Goal: Information Seeking & Learning: Learn about a topic

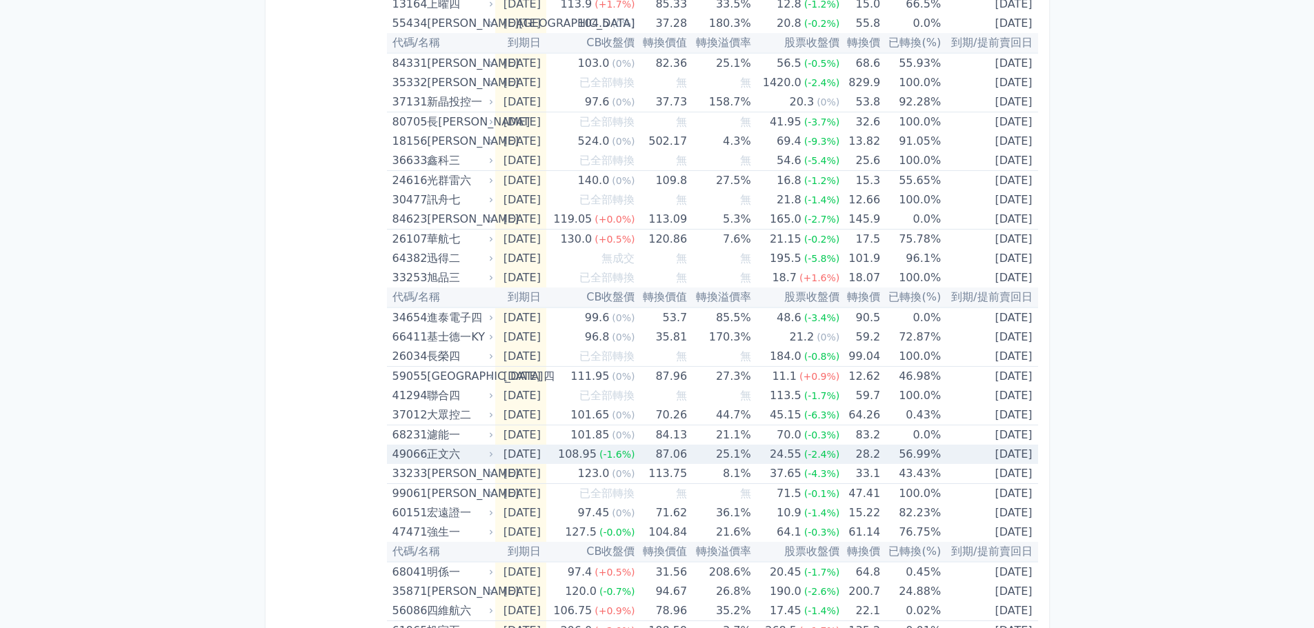
scroll to position [1379, 0]
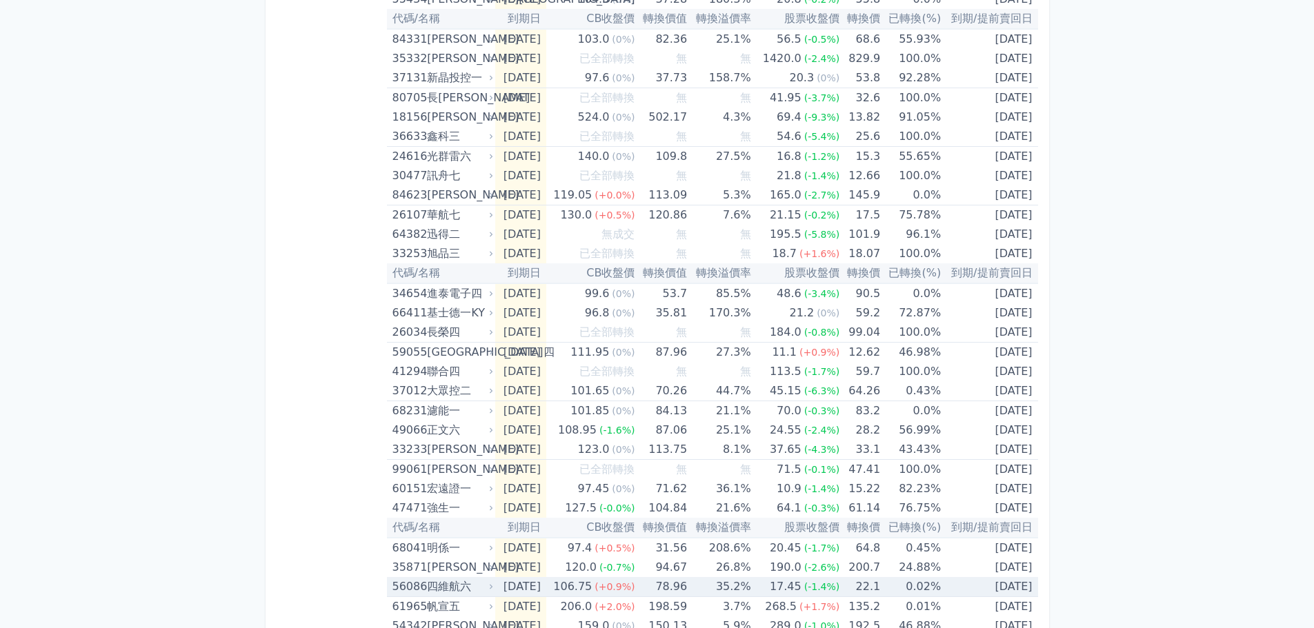
click at [995, 586] on td "[DATE]" at bounding box center [989, 587] width 97 height 20
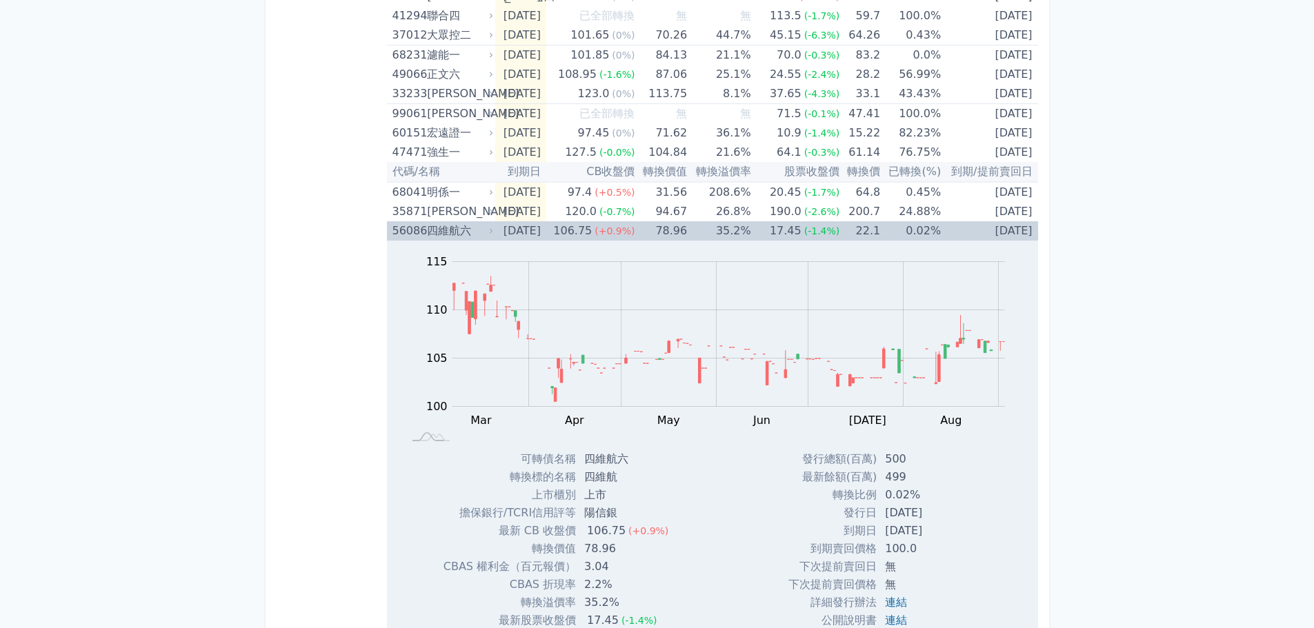
scroll to position [1586, 0]
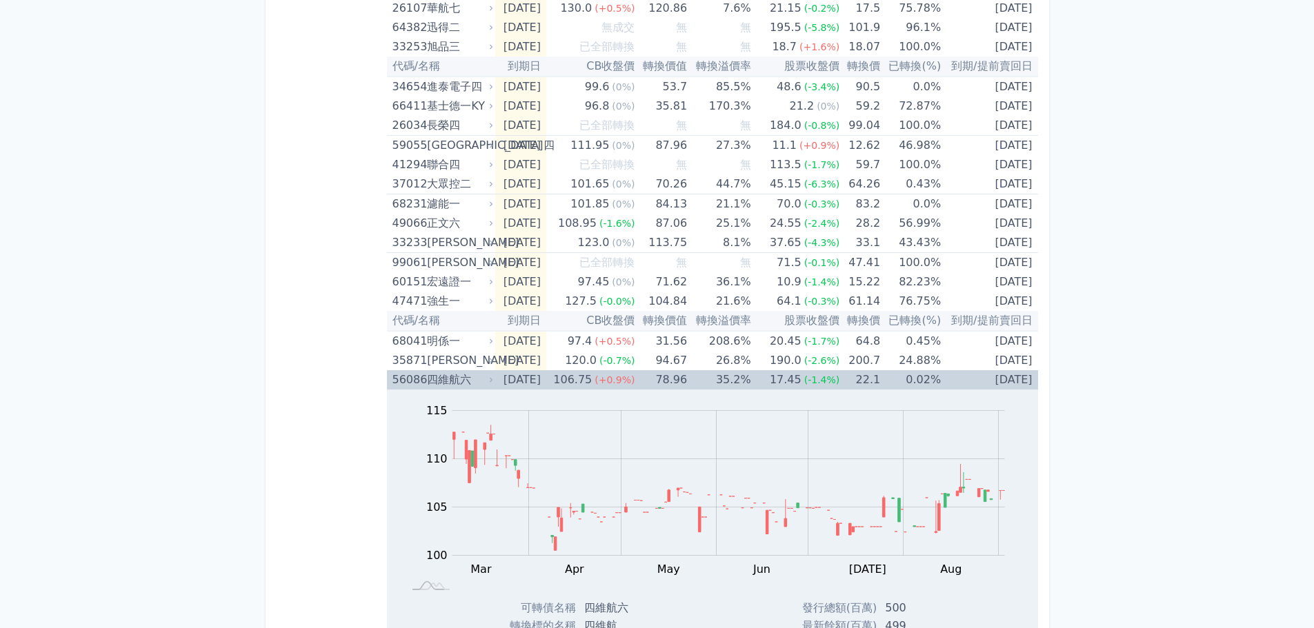
click at [505, 378] on td "[DATE]" at bounding box center [520, 379] width 51 height 19
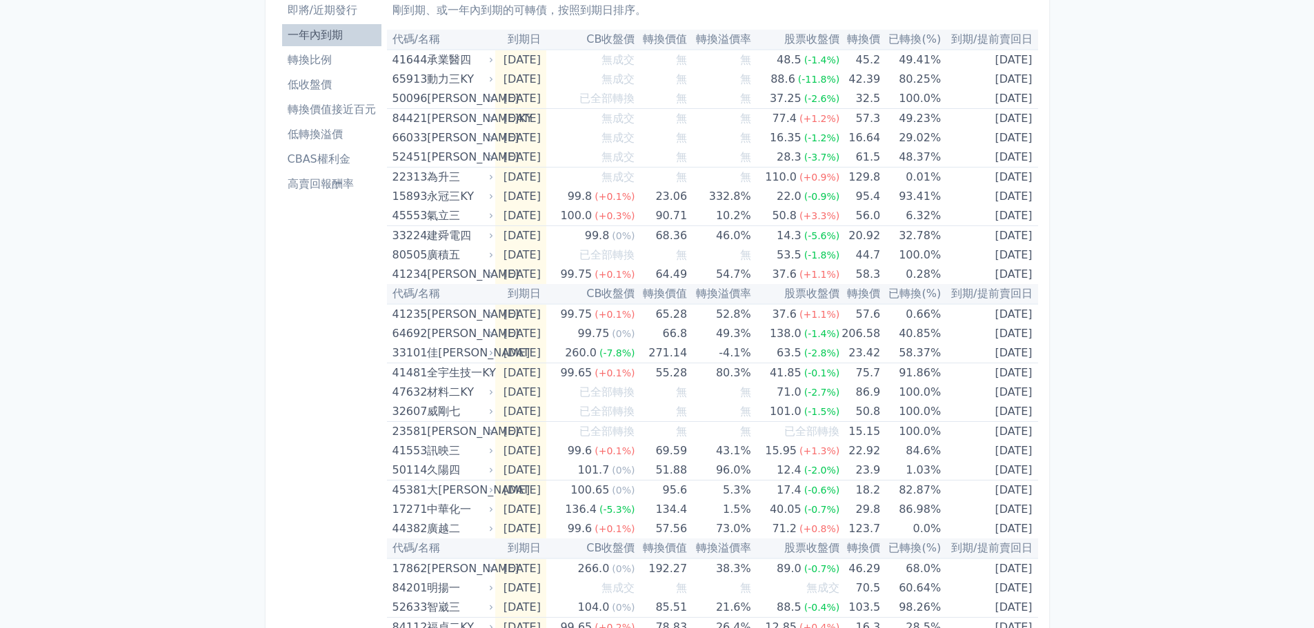
scroll to position [0, 0]
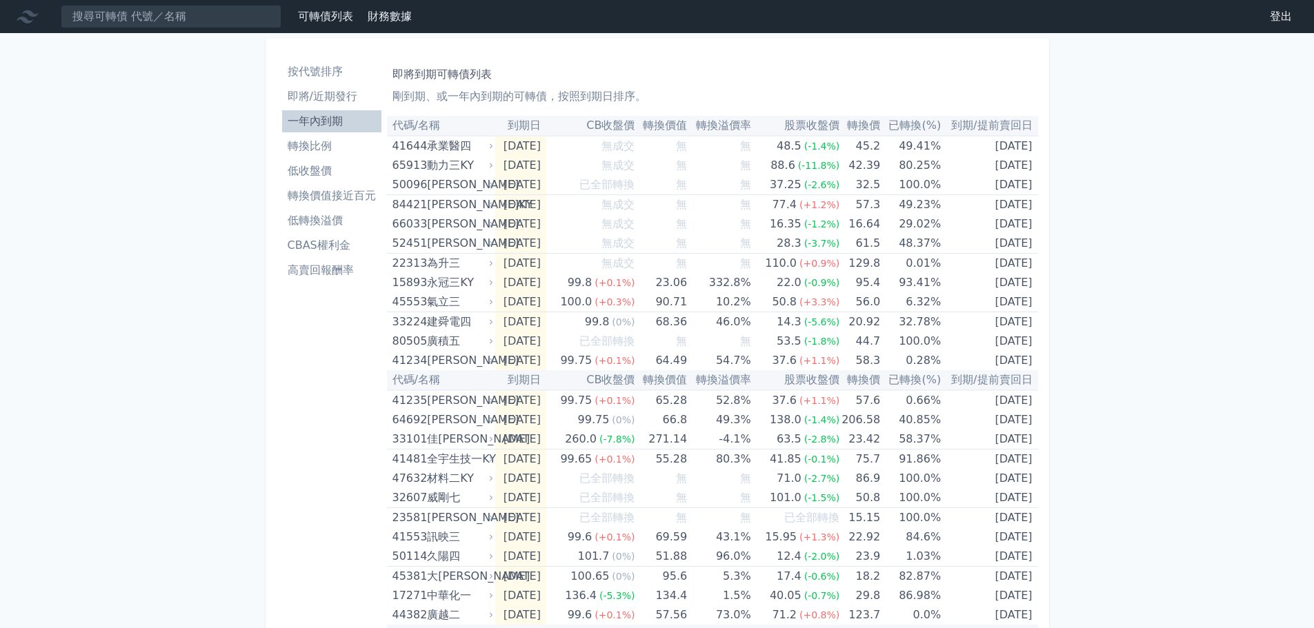
click at [357, 201] on li "轉換價值接近百元" at bounding box center [331, 196] width 99 height 17
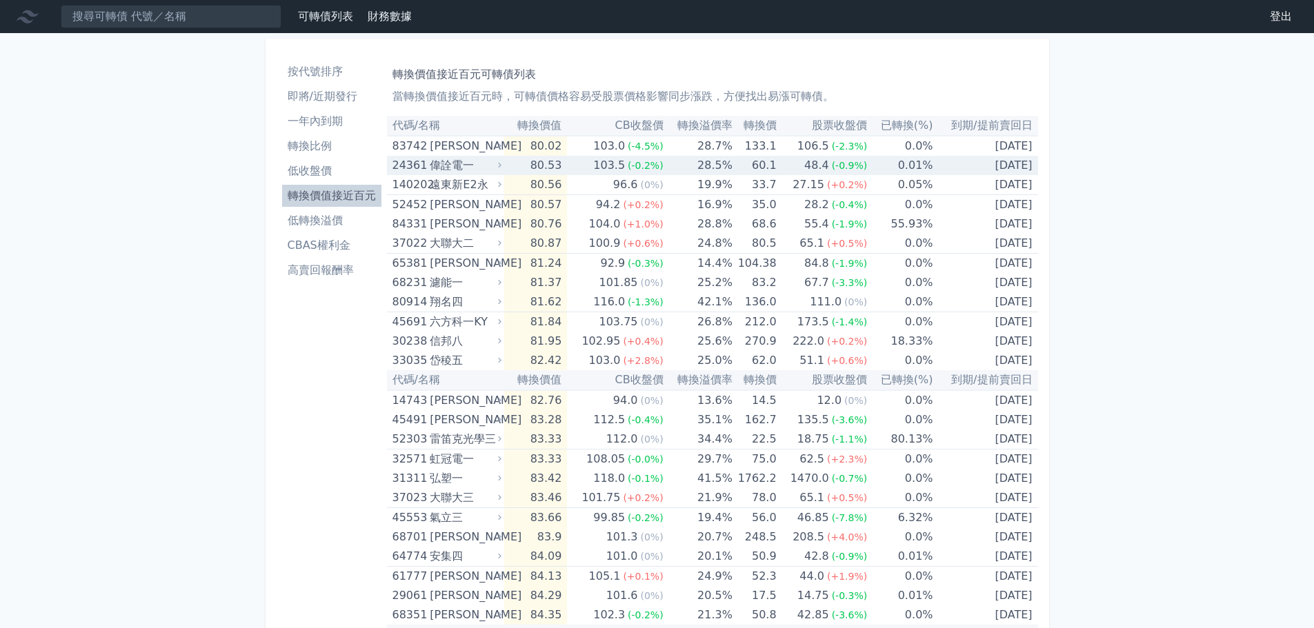
click at [461, 170] on div "偉詮電一" at bounding box center [464, 165] width 69 height 19
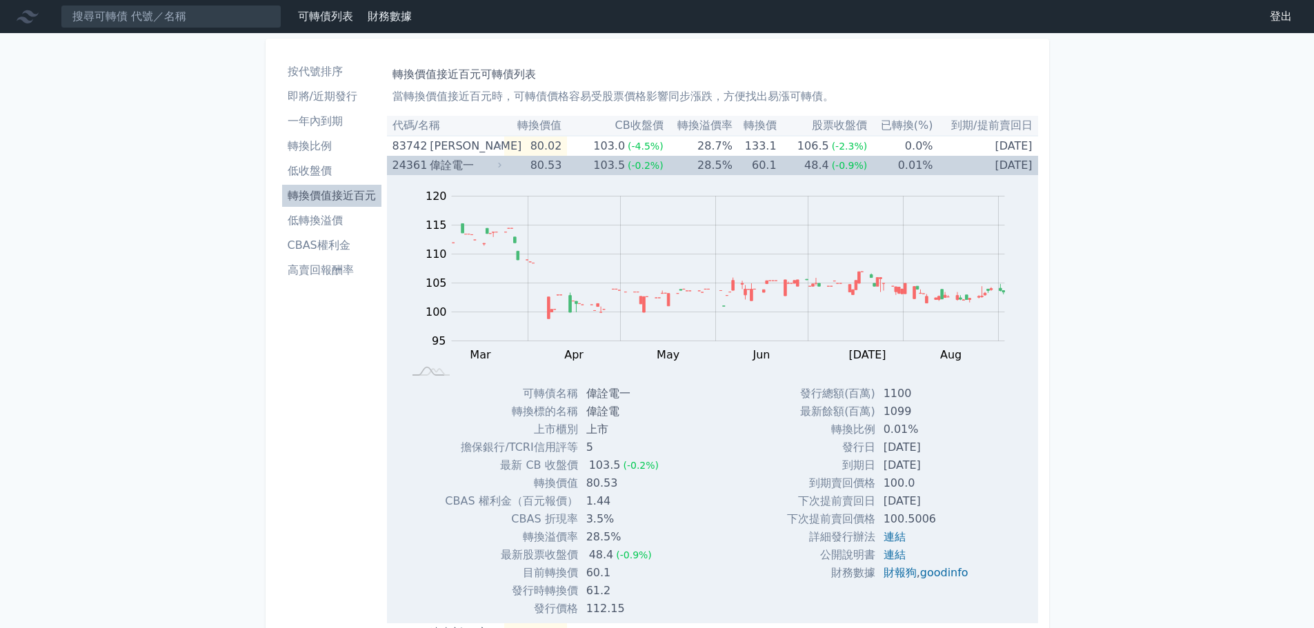
click at [459, 166] on div "偉詮電一" at bounding box center [464, 165] width 69 height 19
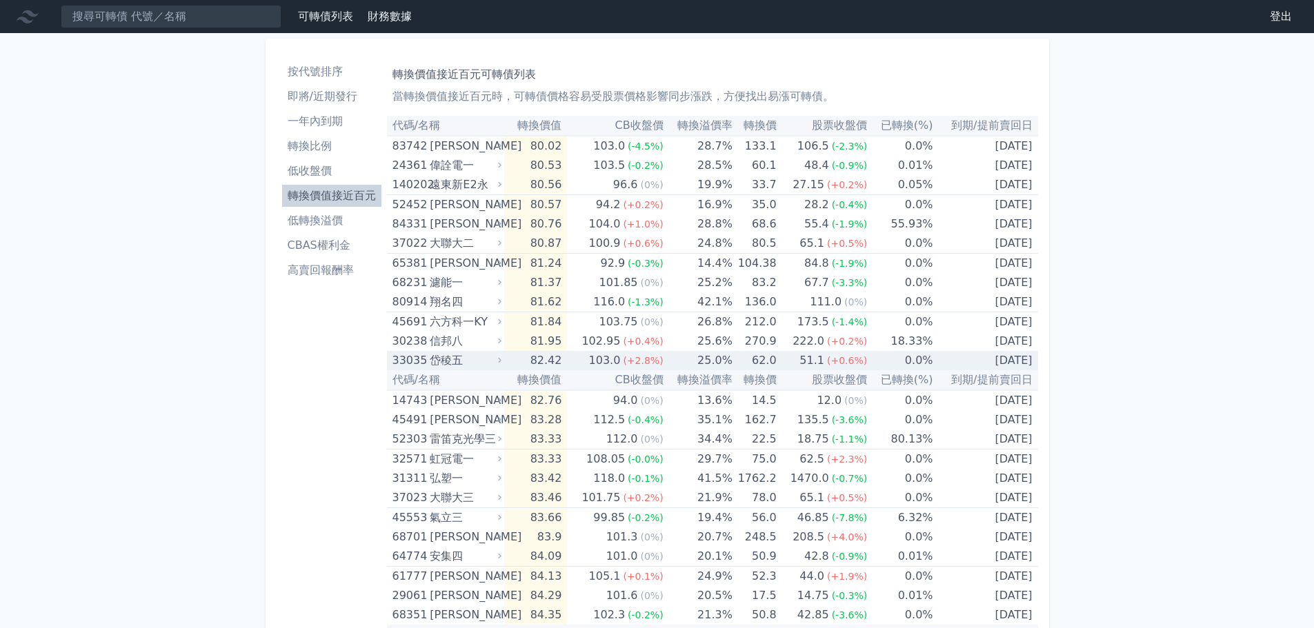
click at [391, 360] on td "33035 岱稜五" at bounding box center [446, 360] width 118 height 19
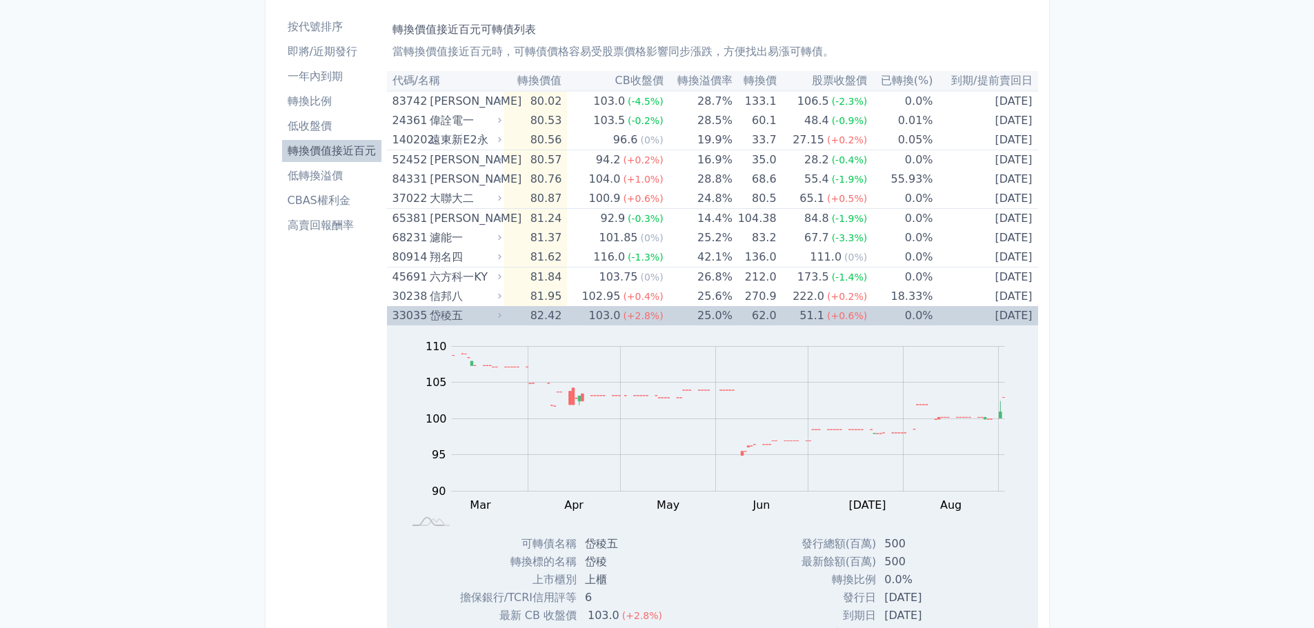
scroll to position [69, 0]
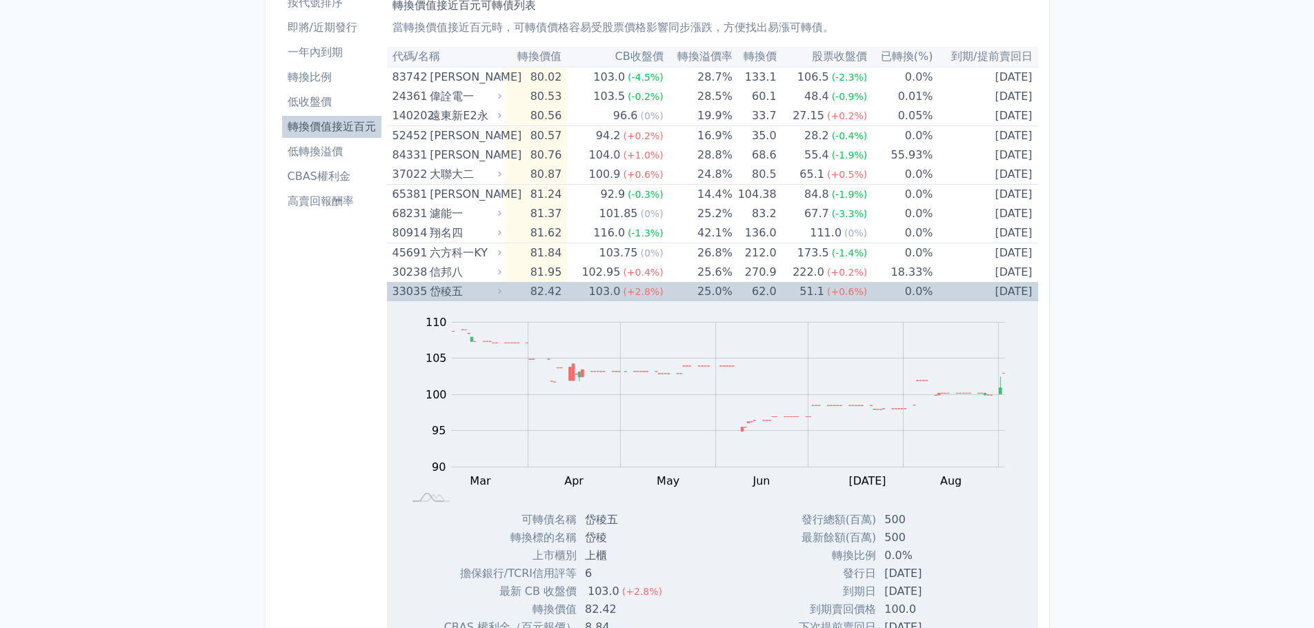
click at [440, 292] on div "岱稜五" at bounding box center [464, 291] width 69 height 19
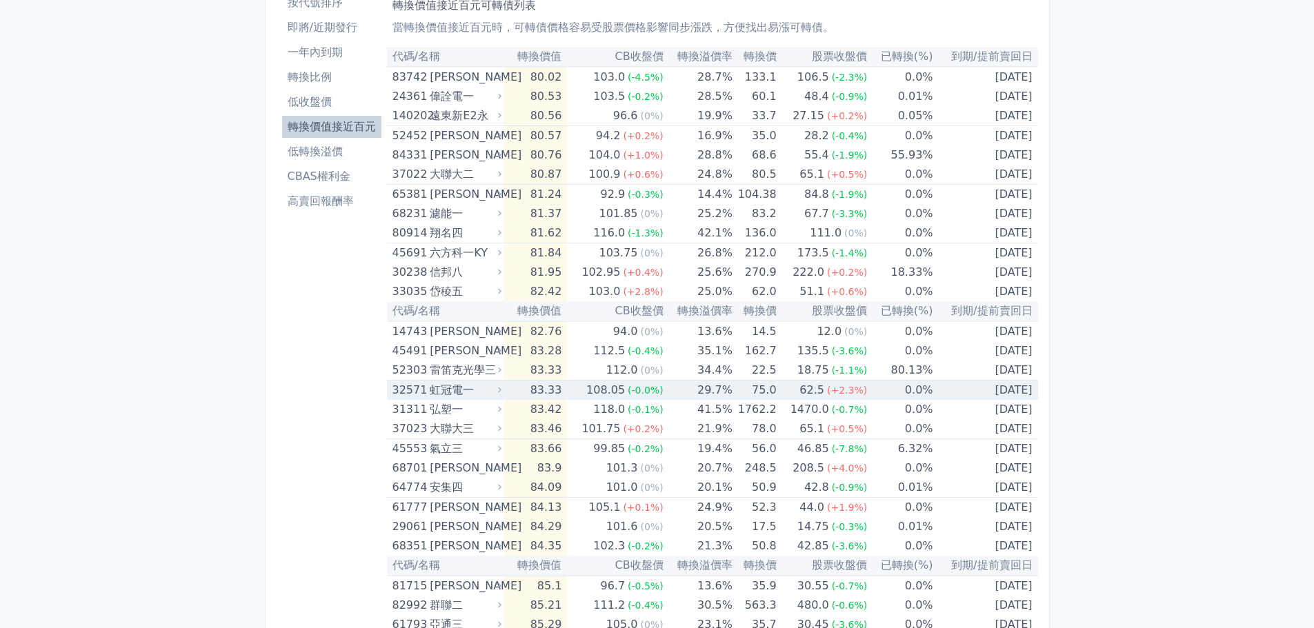
click at [481, 390] on div "虹冠電一" at bounding box center [464, 390] width 69 height 19
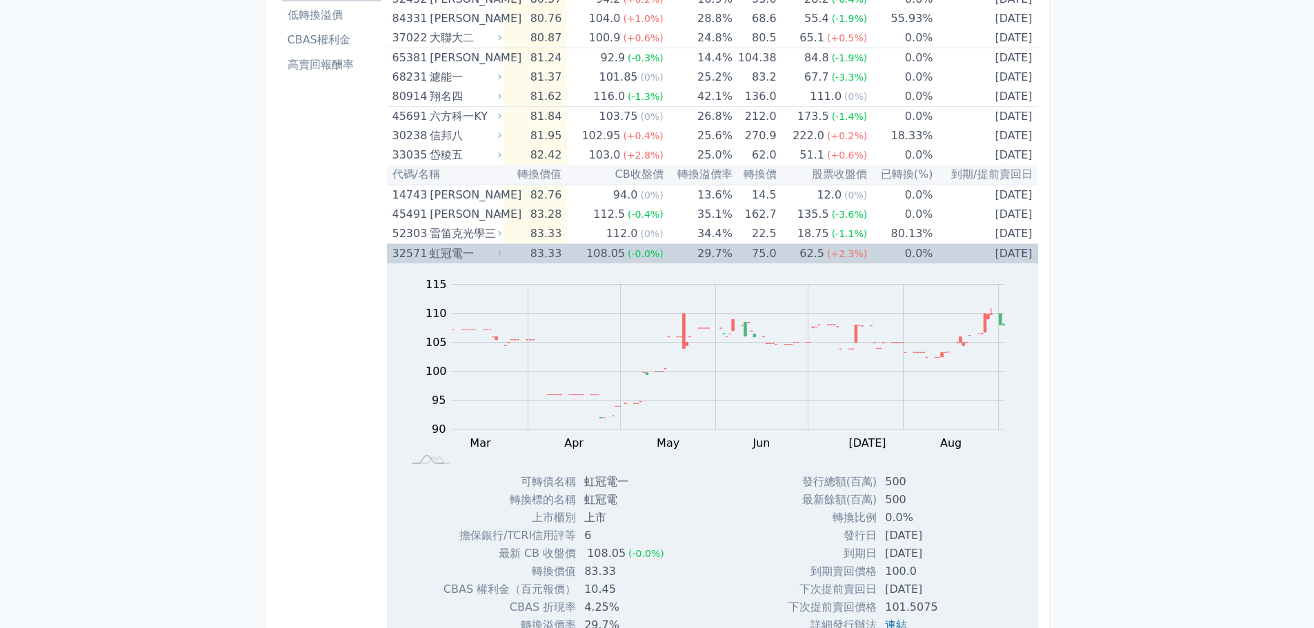
scroll to position [207, 0]
click at [472, 253] on div "虹冠電一" at bounding box center [464, 252] width 69 height 19
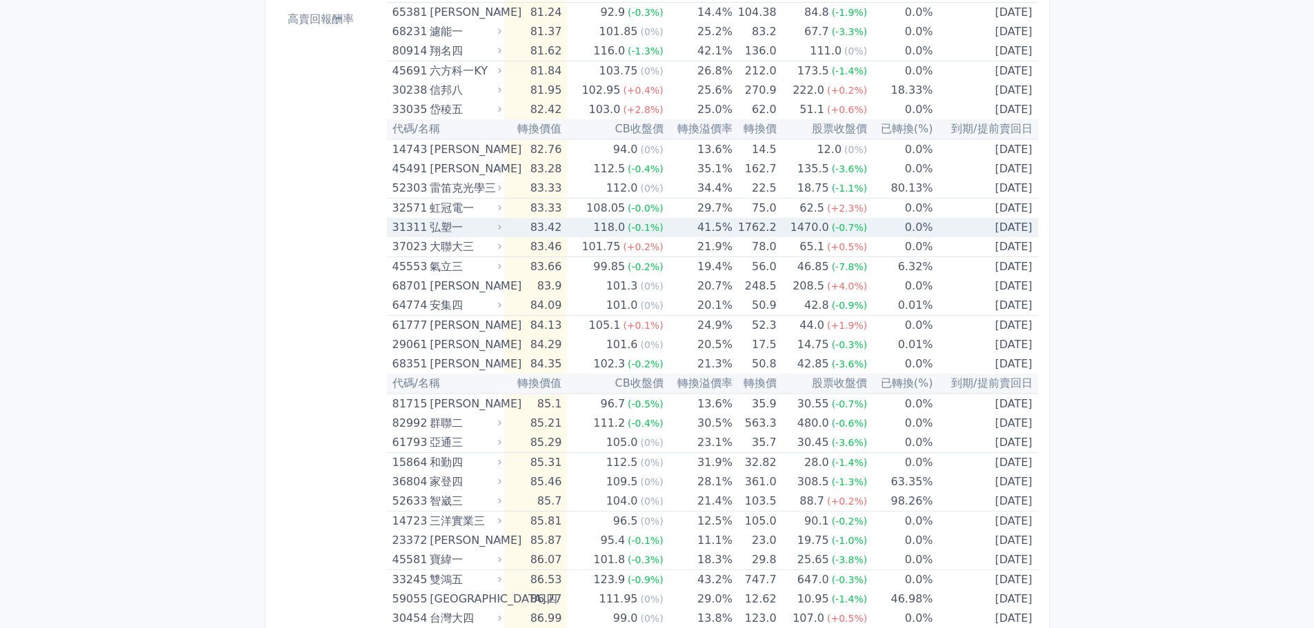
scroll to position [276, 0]
